Goal: Information Seeking & Learning: Learn about a topic

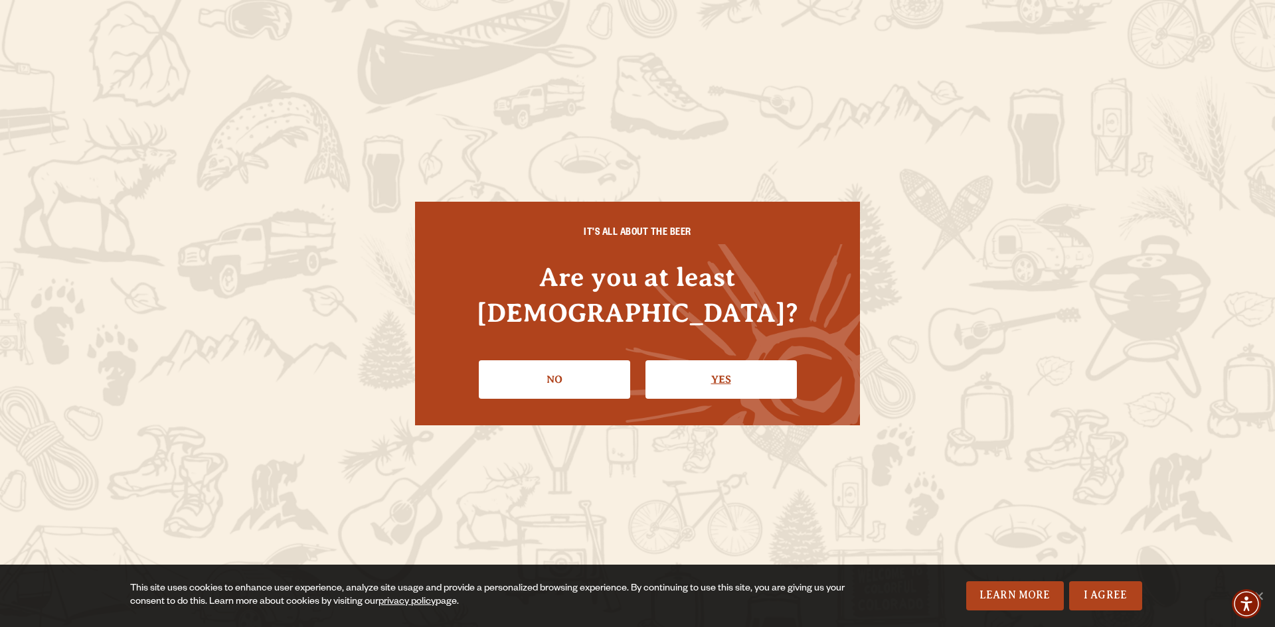
click at [723, 365] on link "Yes" at bounding box center [720, 379] width 151 height 39
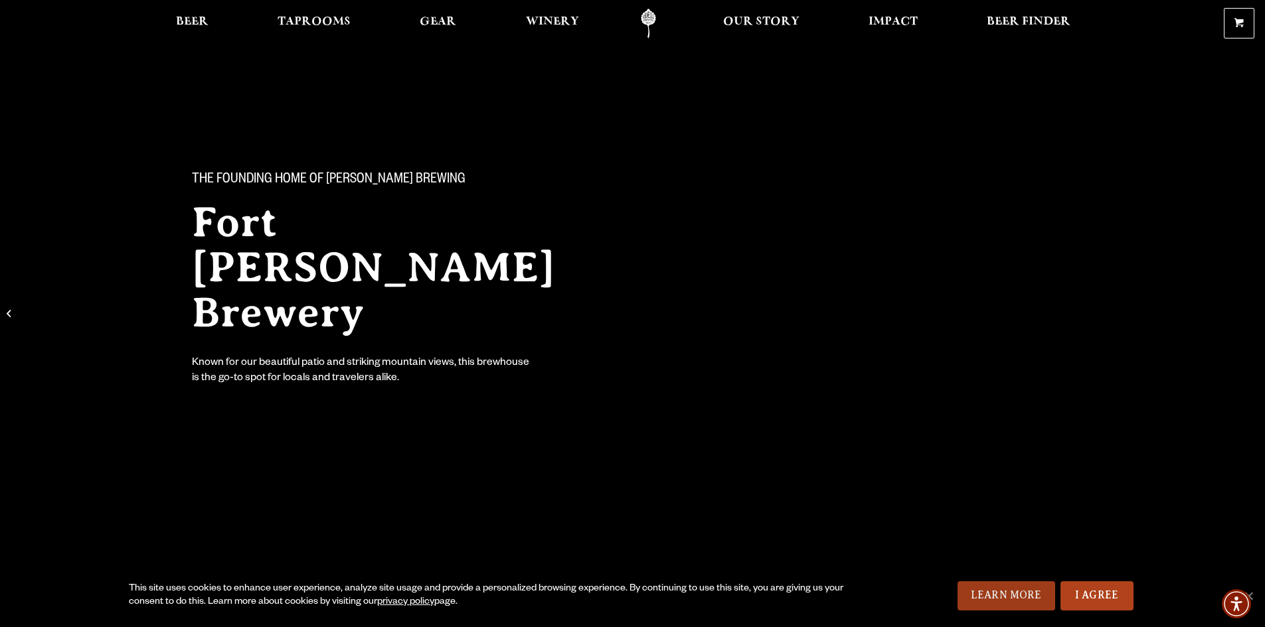
click at [985, 595] on link "Learn More" at bounding box center [1006, 596] width 98 height 29
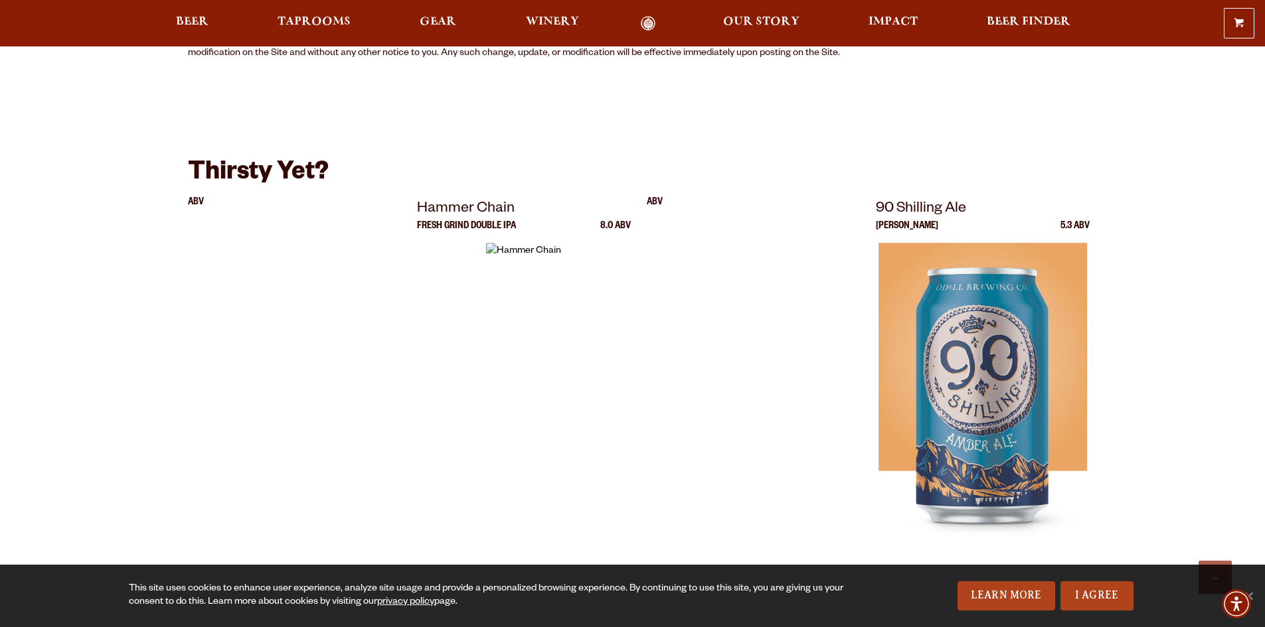
scroll to position [2523, 0]
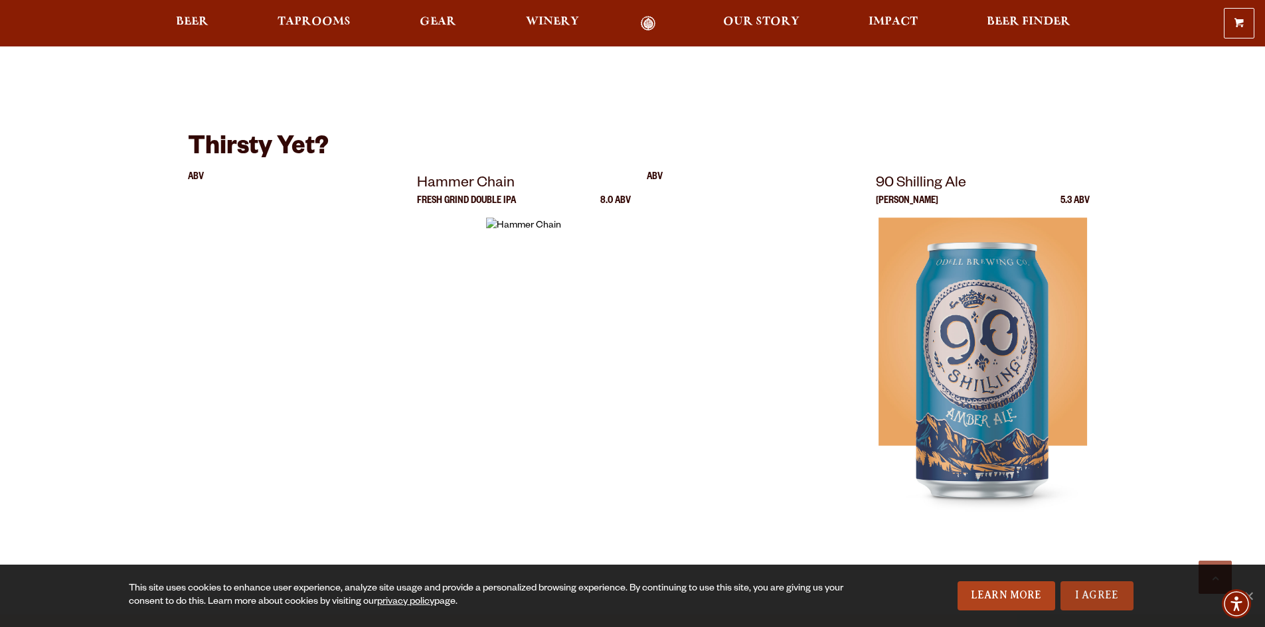
drag, startPoint x: 1085, startPoint y: 592, endPoint x: 1087, endPoint y: 586, distance: 6.9
click at [1085, 592] on link "I Agree" at bounding box center [1096, 596] width 73 height 29
